Goal: Task Accomplishment & Management: Use online tool/utility

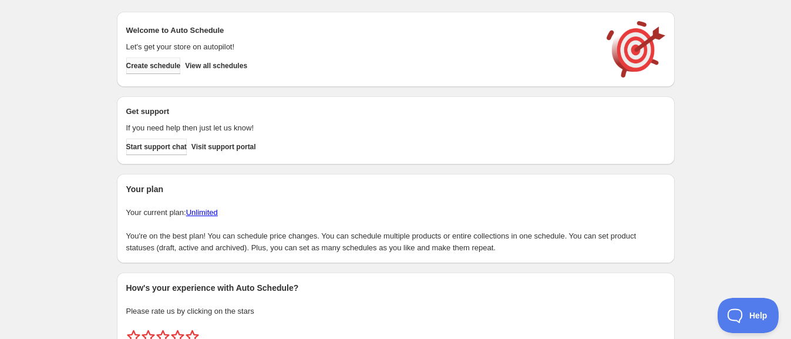
drag, startPoint x: 140, startPoint y: 63, endPoint x: 140, endPoint y: 69, distance: 5.9
click at [140, 63] on span "Create schedule" at bounding box center [153, 65] width 55 height 9
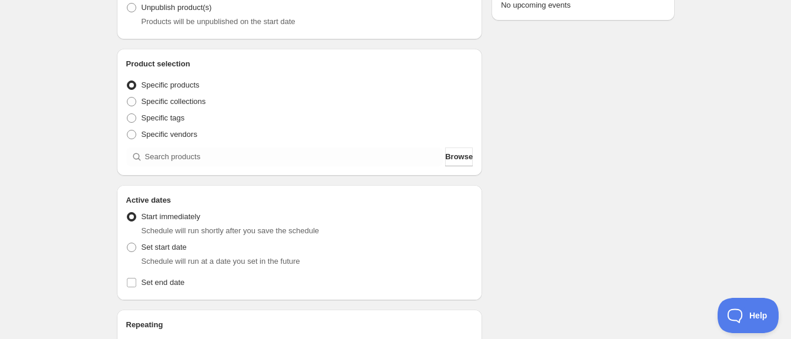
scroll to position [220, 0]
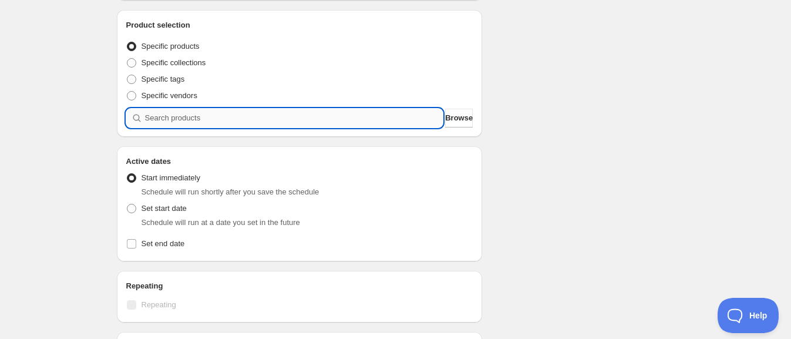
click at [223, 126] on input "search" at bounding box center [294, 118] width 298 height 19
type input "s"
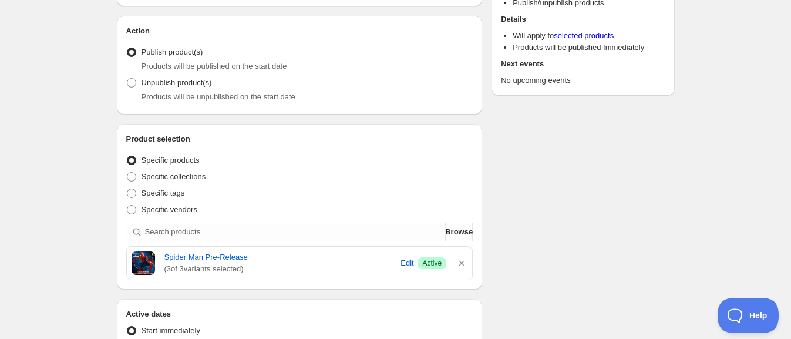
scroll to position [293, 0]
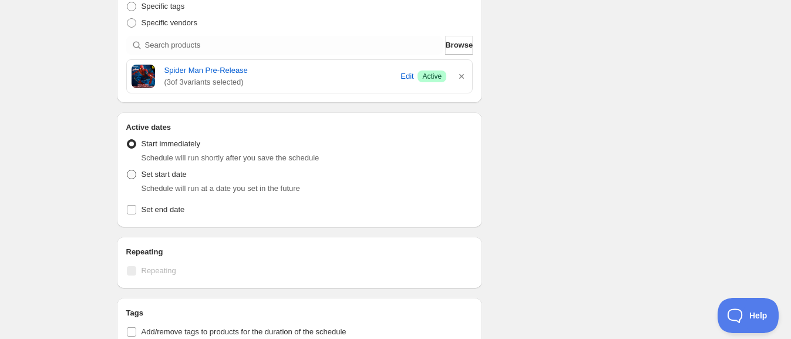
click at [132, 171] on span at bounding box center [131, 174] width 9 height 9
click at [127, 170] on input "Set start date" at bounding box center [127, 170] width 1 height 1
radio input "true"
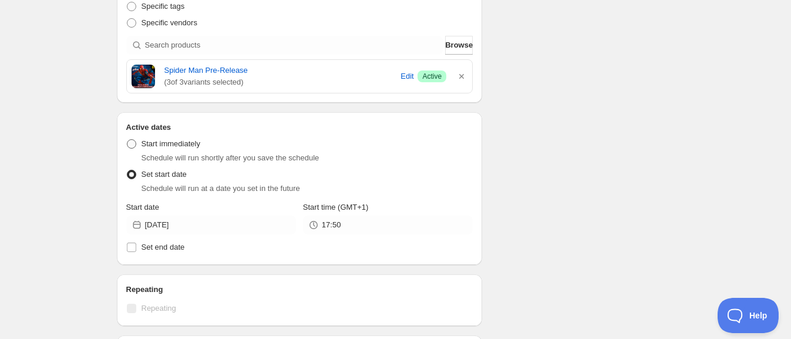
drag, startPoint x: 129, startPoint y: 140, endPoint x: 134, endPoint y: 147, distance: 8.8
click at [133, 143] on span at bounding box center [131, 143] width 9 height 9
click at [127, 140] on input "Start immediately" at bounding box center [127, 139] width 1 height 1
radio input "true"
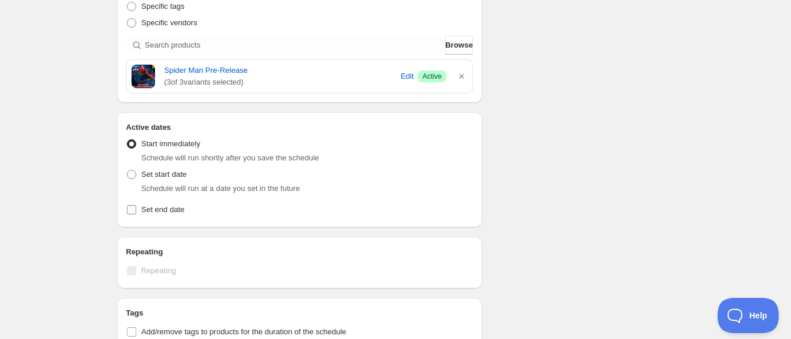
click at [128, 215] on label "Set end date" at bounding box center [299, 209] width 347 height 16
click at [128, 214] on input "Set end date" at bounding box center [131, 209] width 9 height 9
checkbox input "true"
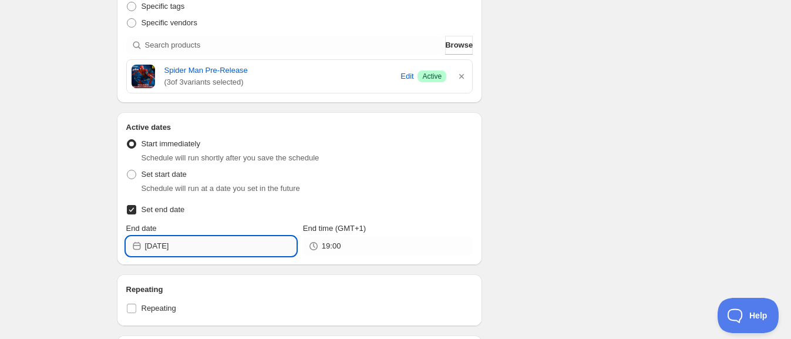
click at [188, 245] on input "2025-08-20" at bounding box center [220, 246] width 151 height 19
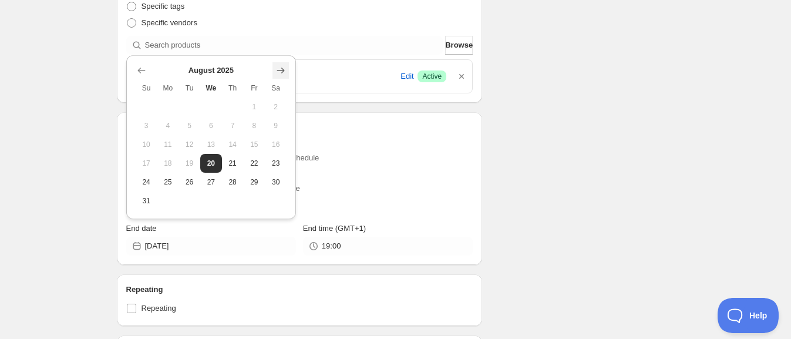
drag, startPoint x: 280, startPoint y: 66, endPoint x: 276, endPoint y: 85, distance: 19.2
click at [280, 69] on icon "Show next month, September 2025" at bounding box center [281, 71] width 12 height 12
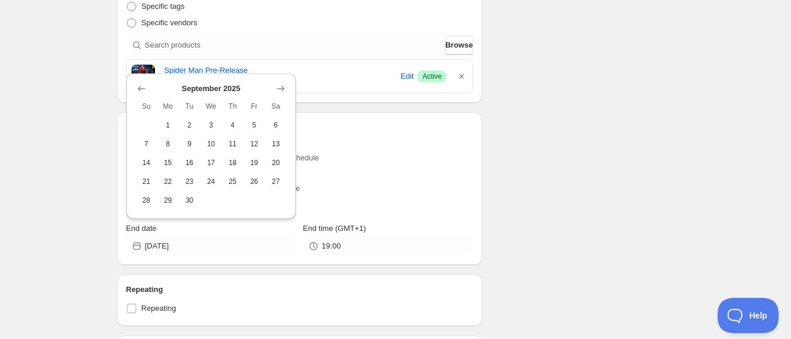
click at [165, 182] on span "22" at bounding box center [167, 181] width 12 height 9
type input "2025-09-22"
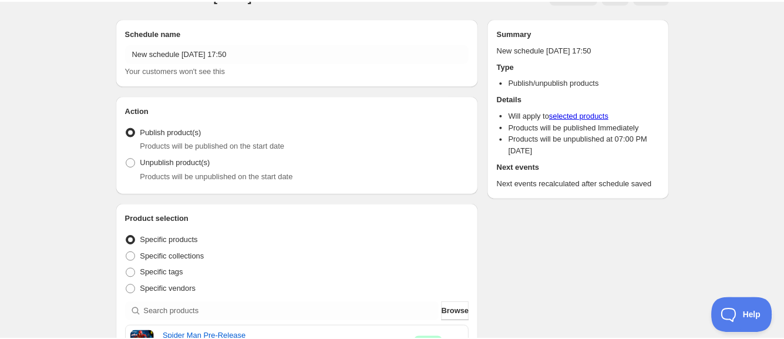
scroll to position [0, 0]
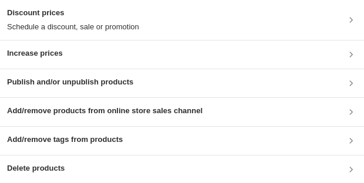
click at [95, 83] on h3 "Publish and/or unpublish products" at bounding box center [70, 82] width 126 height 12
